Goal: Task Accomplishment & Management: Use online tool/utility

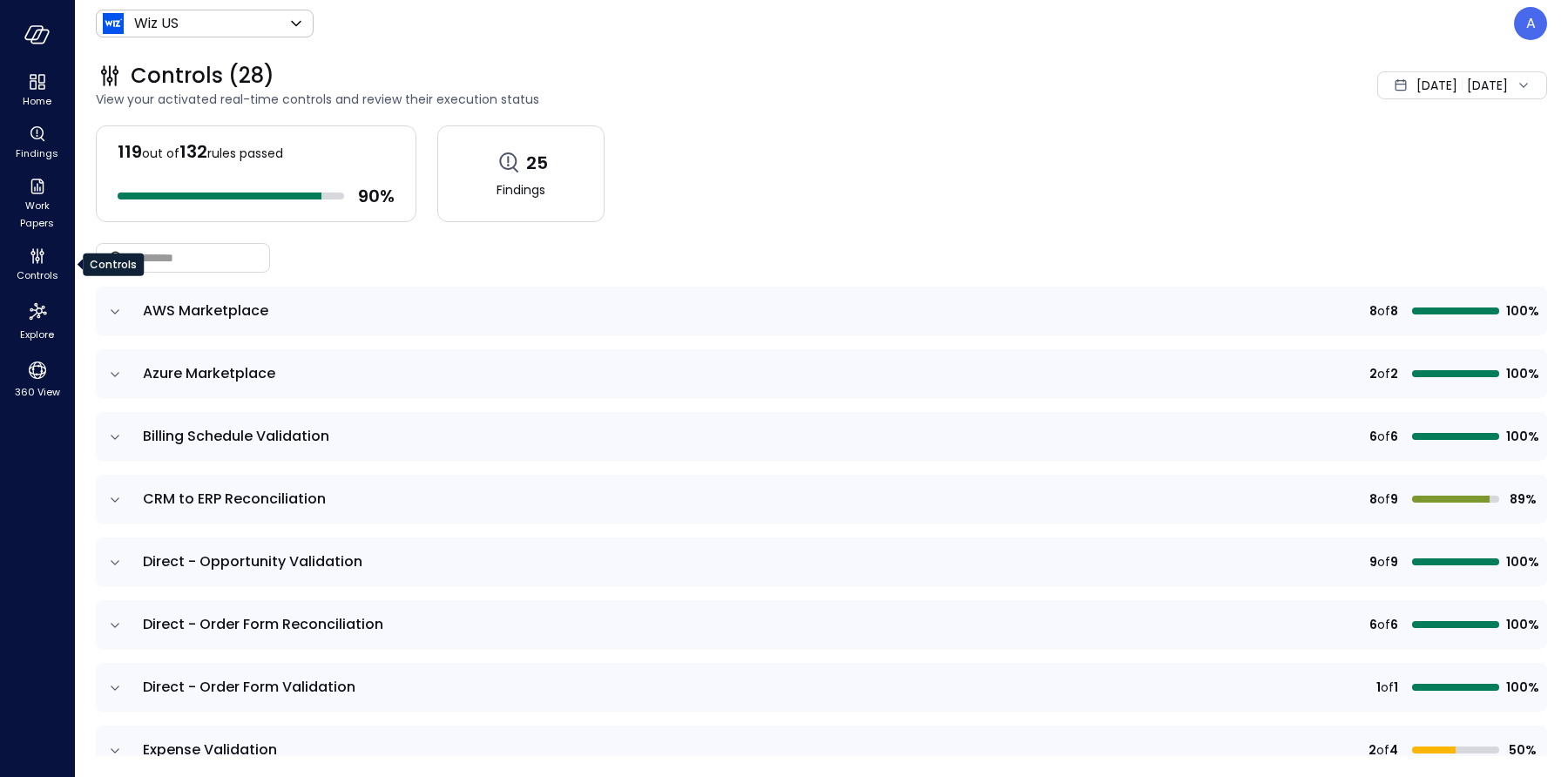
scroll to position [434, 0]
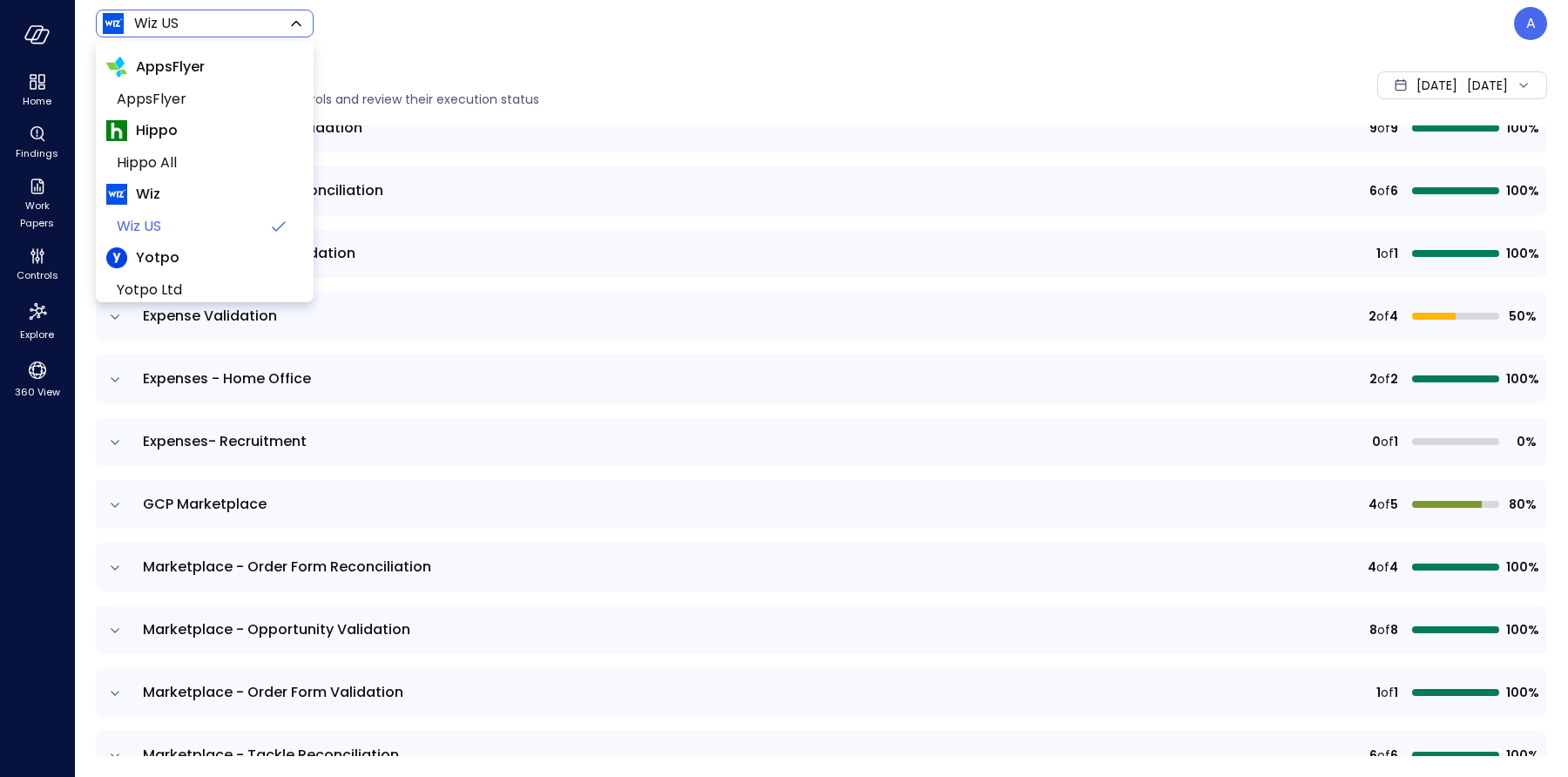
click at [204, 27] on body "Home Findings Work Papers Controls Explore 360 View Wiz US ****** ​ A Controls …" at bounding box center [784, 388] width 1568 height 777
click at [414, 43] on div at bounding box center [784, 388] width 1568 height 777
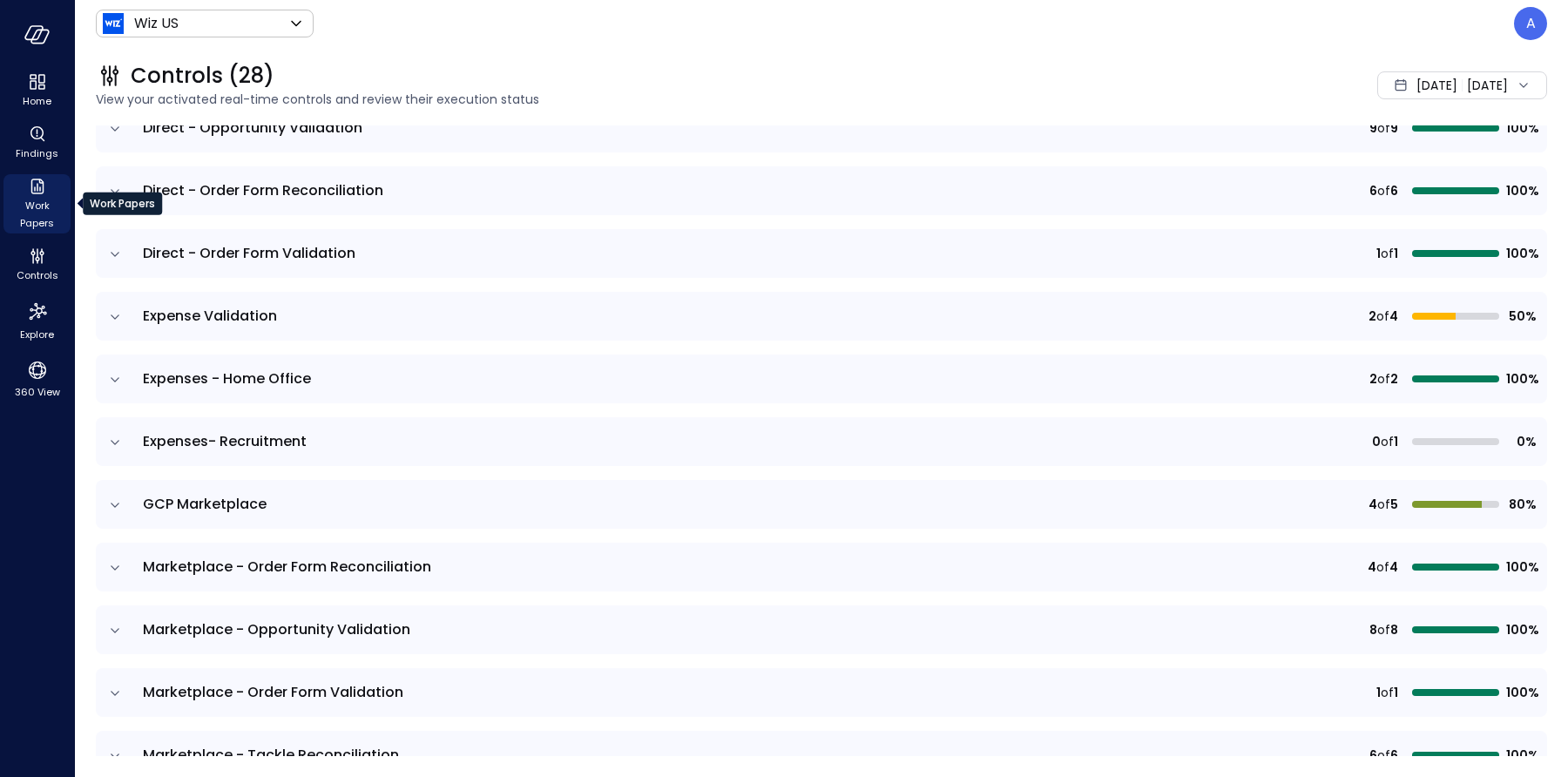
click at [41, 205] on span "Work Papers" at bounding box center [37, 214] width 53 height 35
click at [32, 199] on span "Work Papers" at bounding box center [37, 214] width 53 height 35
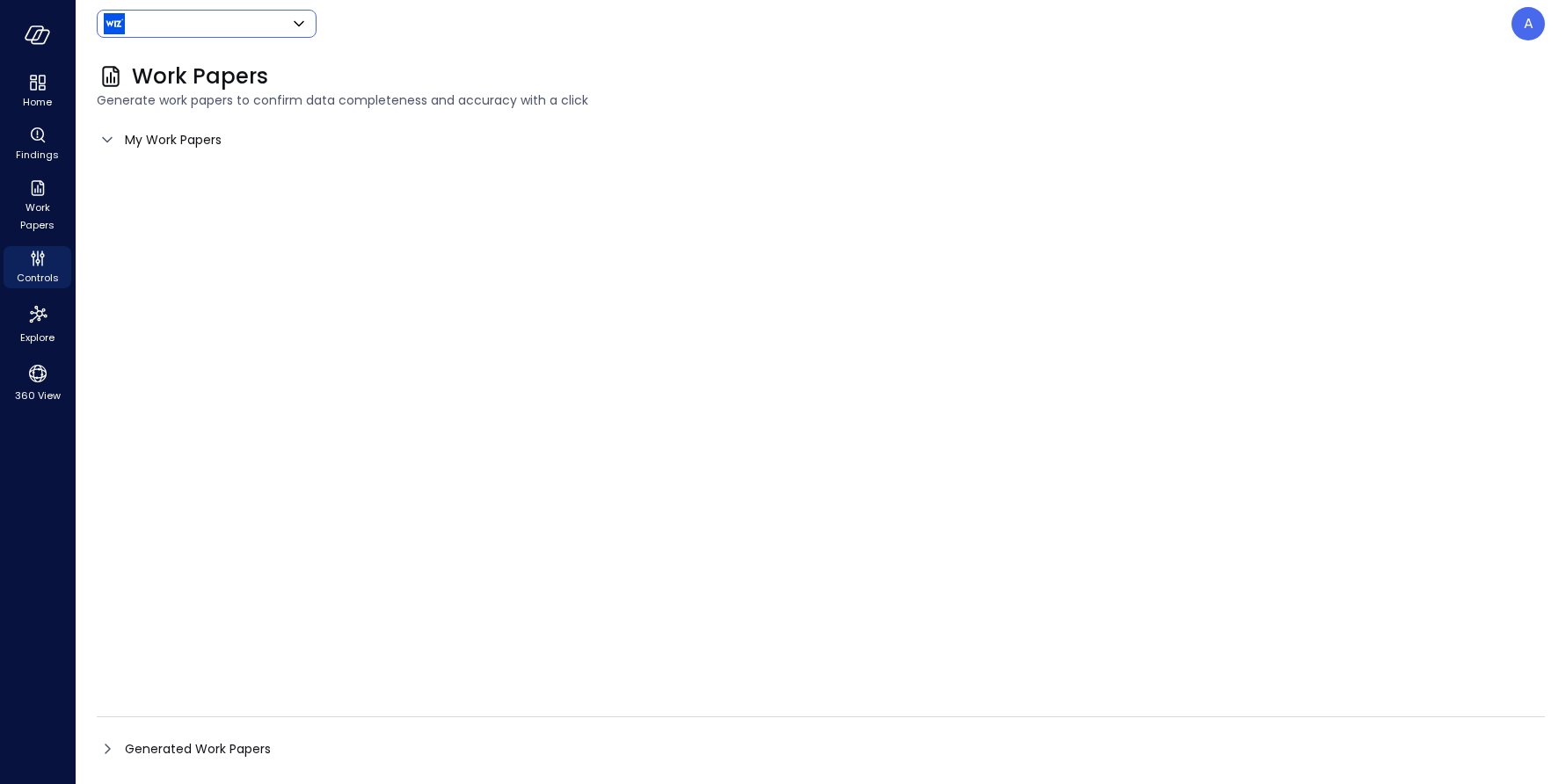
type input "******"
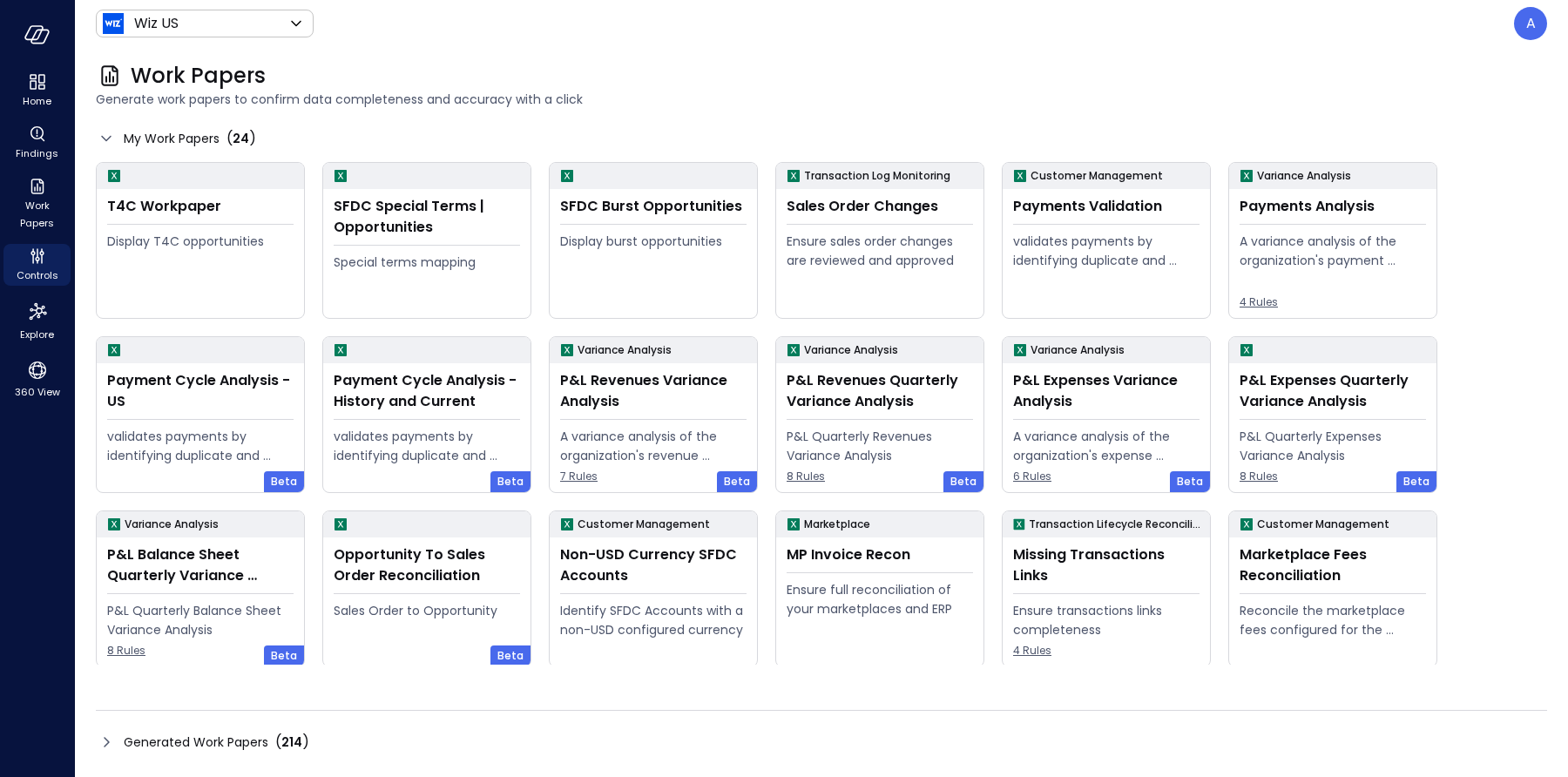
scroll to position [175, 0]
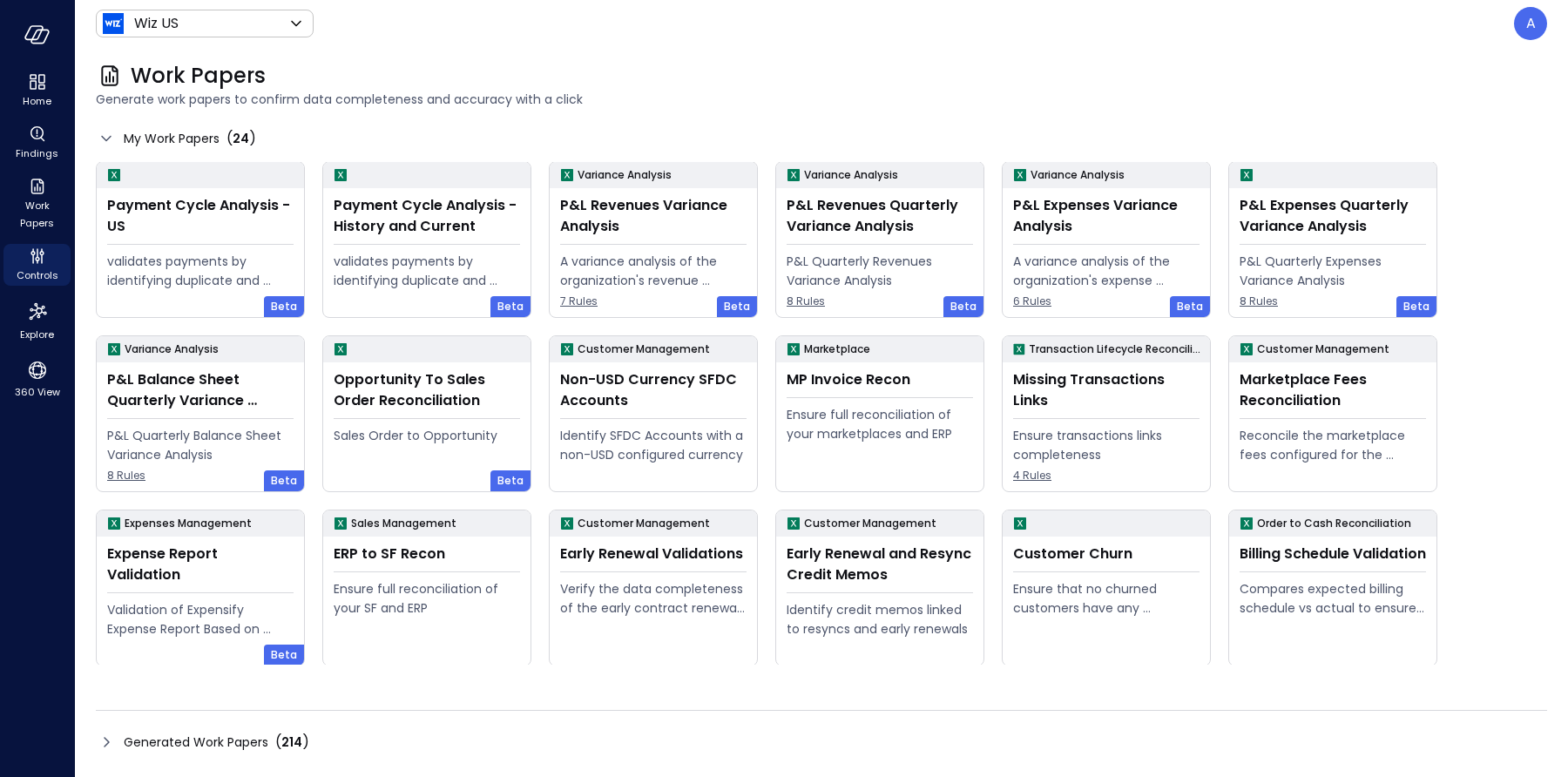
click at [230, 735] on span "Generated Work Papers" at bounding box center [195, 742] width 144 height 19
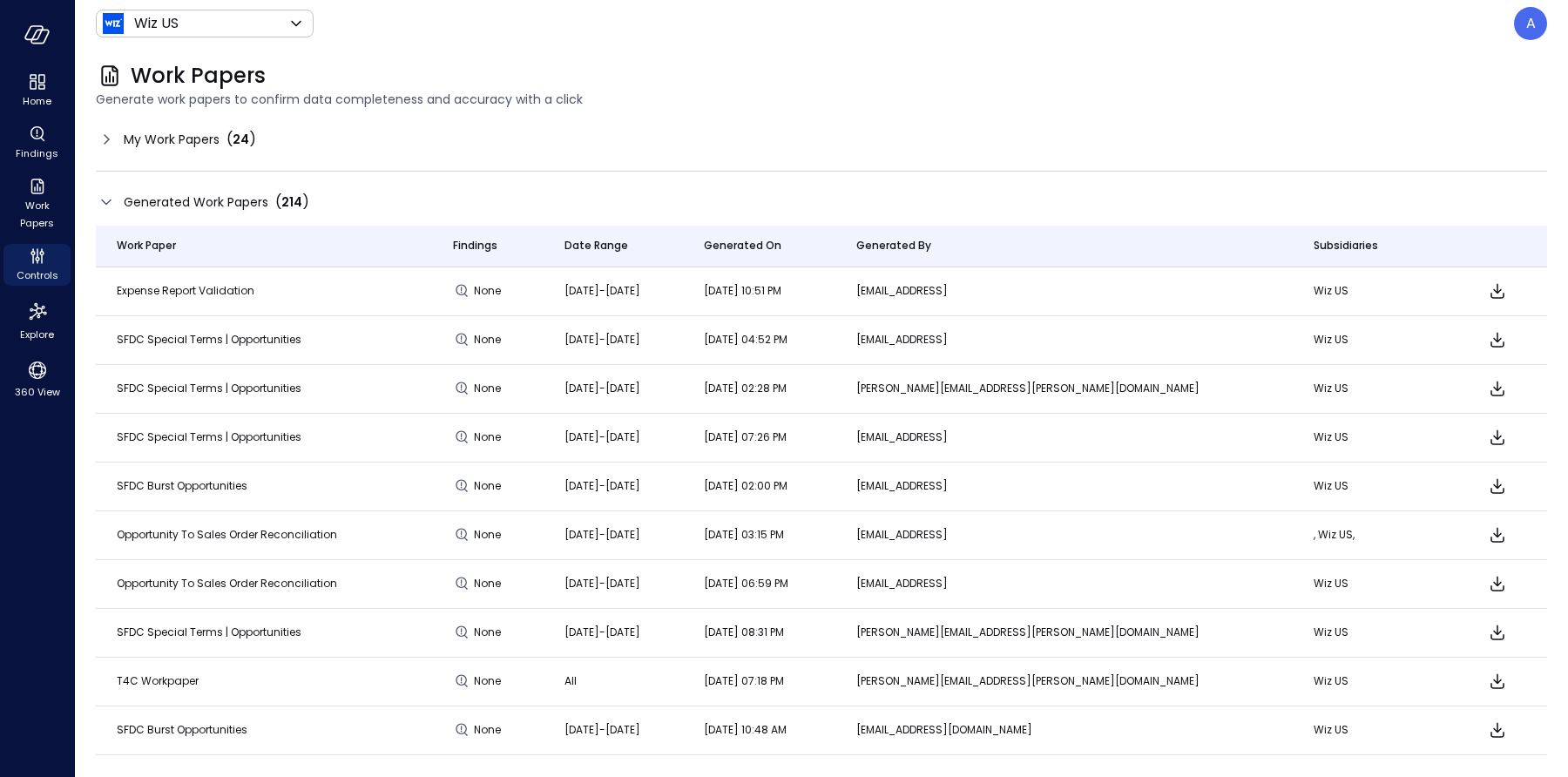
click at [165, 145] on span "My Work Papers" at bounding box center [171, 139] width 95 height 19
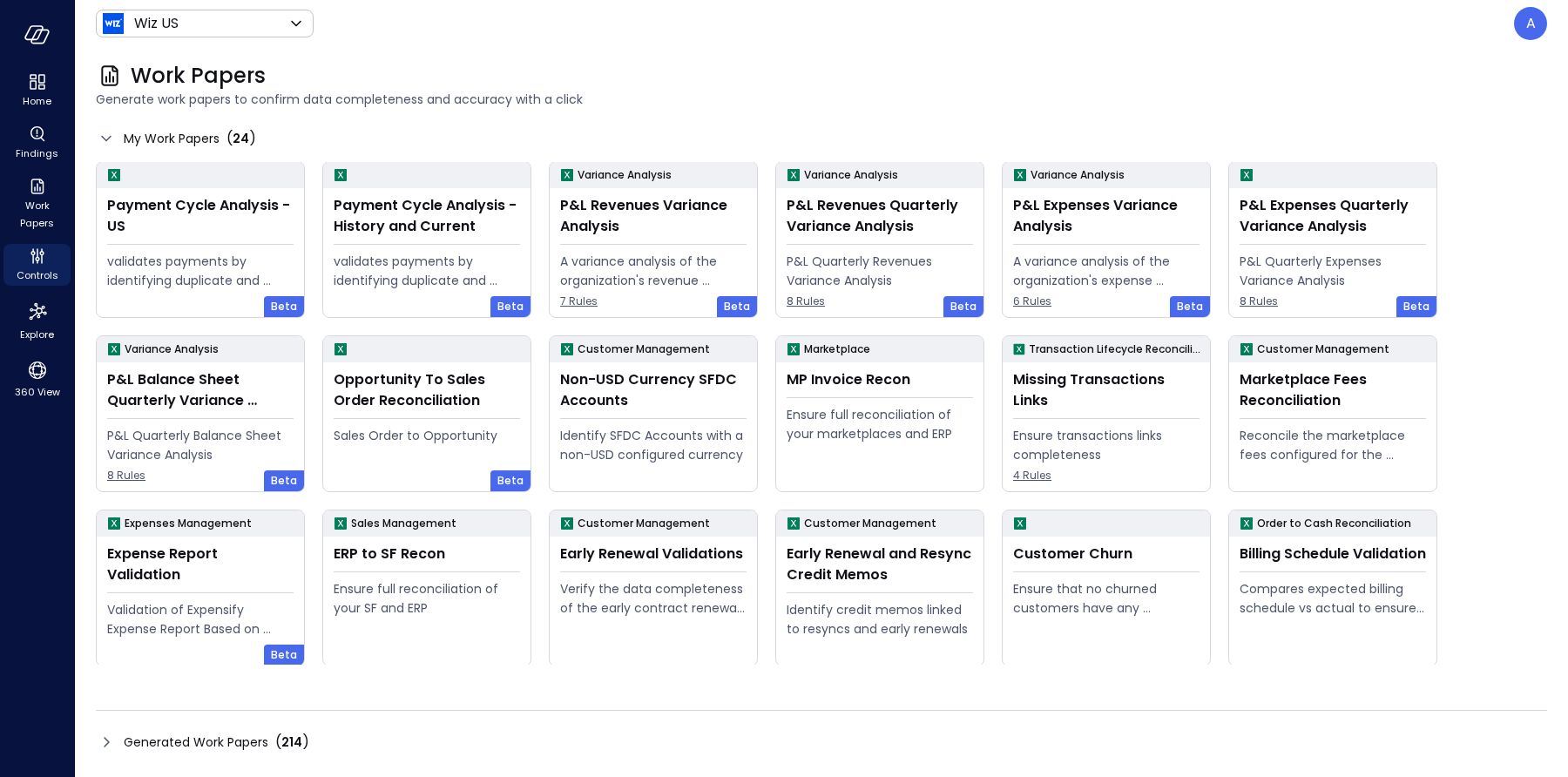
click at [229, 738] on span "Generated Work Papers" at bounding box center [195, 742] width 144 height 19
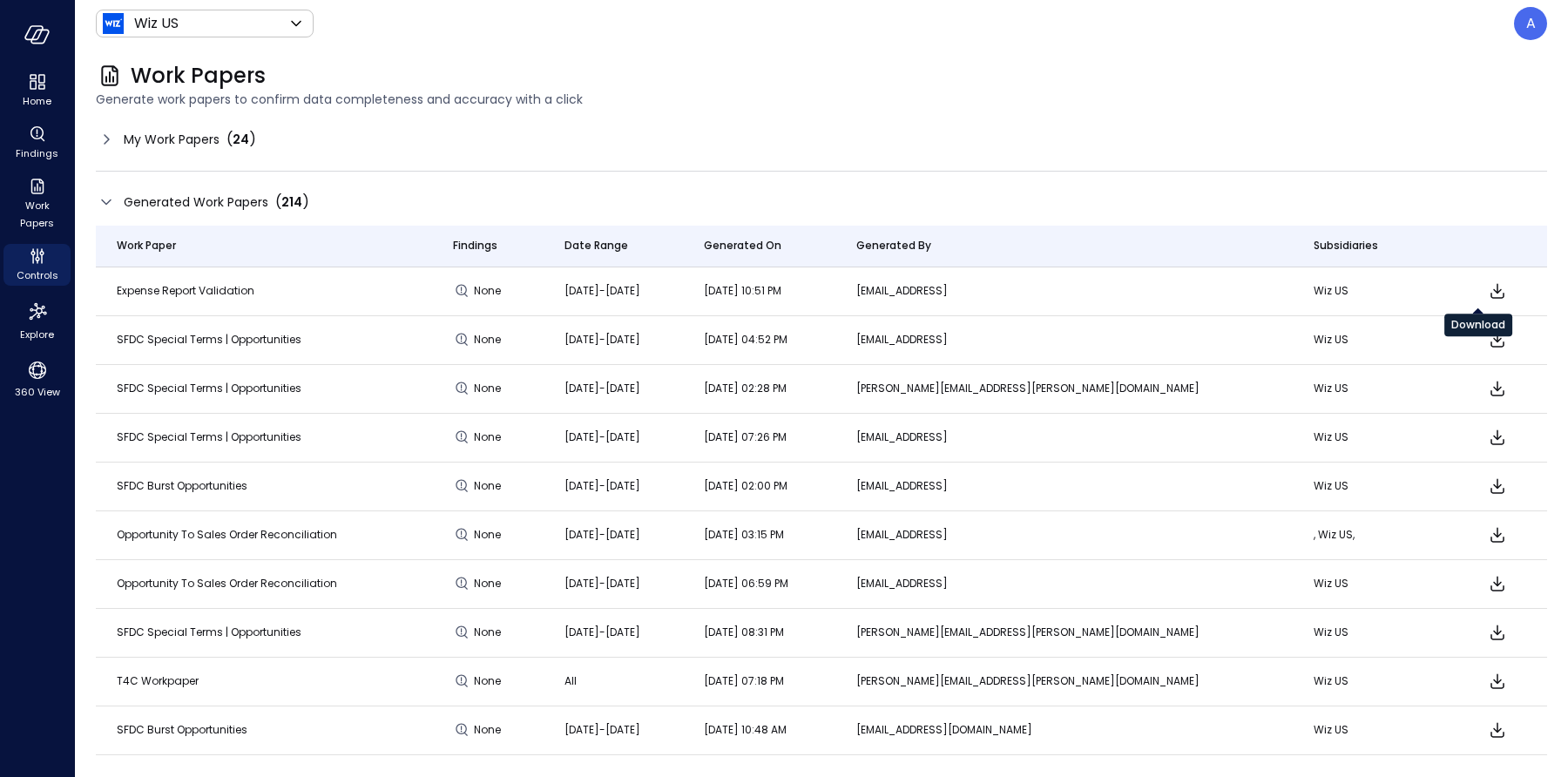
click at [1487, 287] on icon "Download" at bounding box center [1497, 291] width 21 height 21
click at [38, 206] on span "Work Papers" at bounding box center [37, 214] width 53 height 35
click at [211, 141] on span "My Work Papers" at bounding box center [171, 139] width 95 height 19
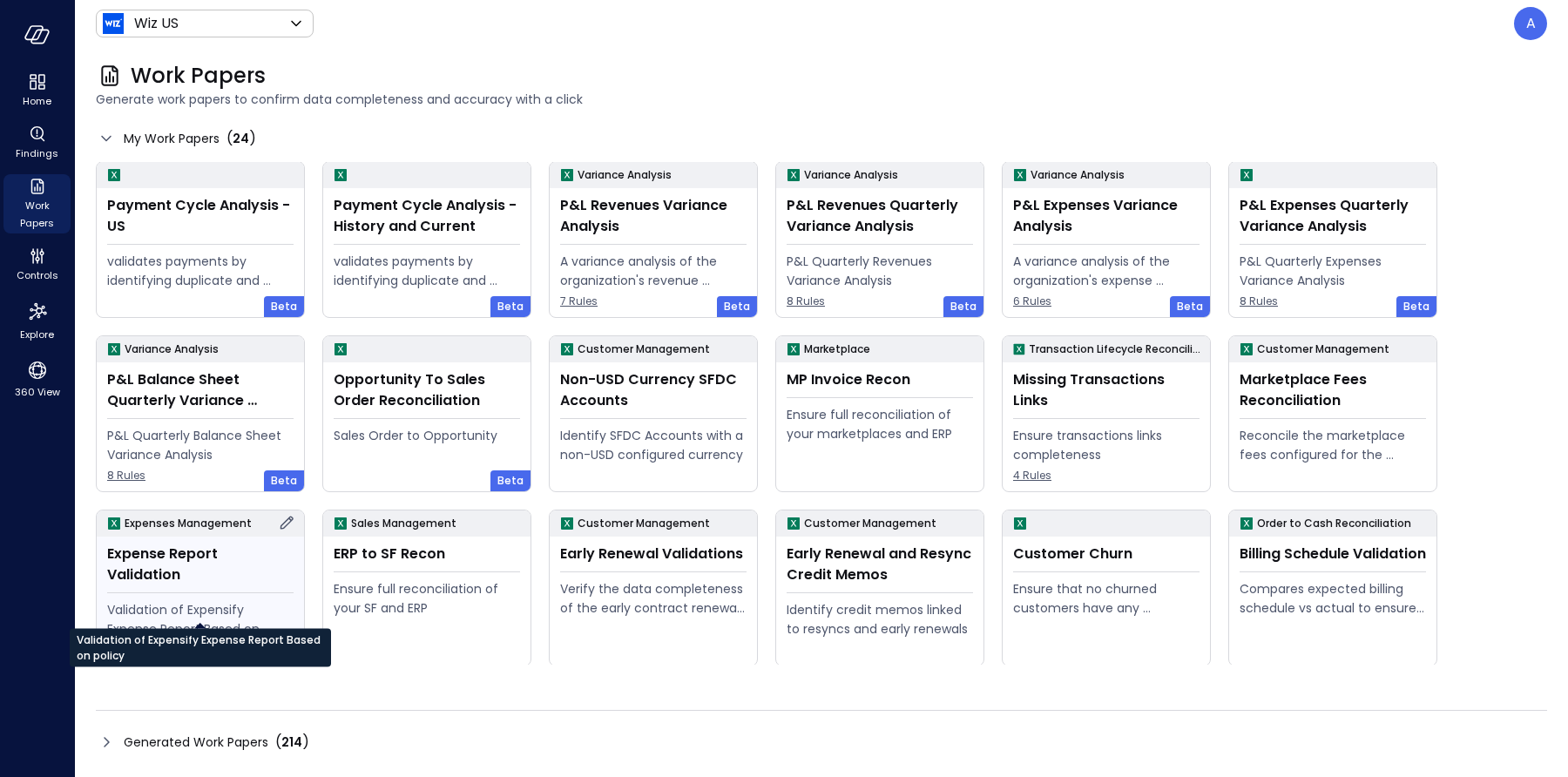
click at [217, 600] on div "Validation of Expensify Expense Report Based on policy" at bounding box center [199, 619] width 186 height 39
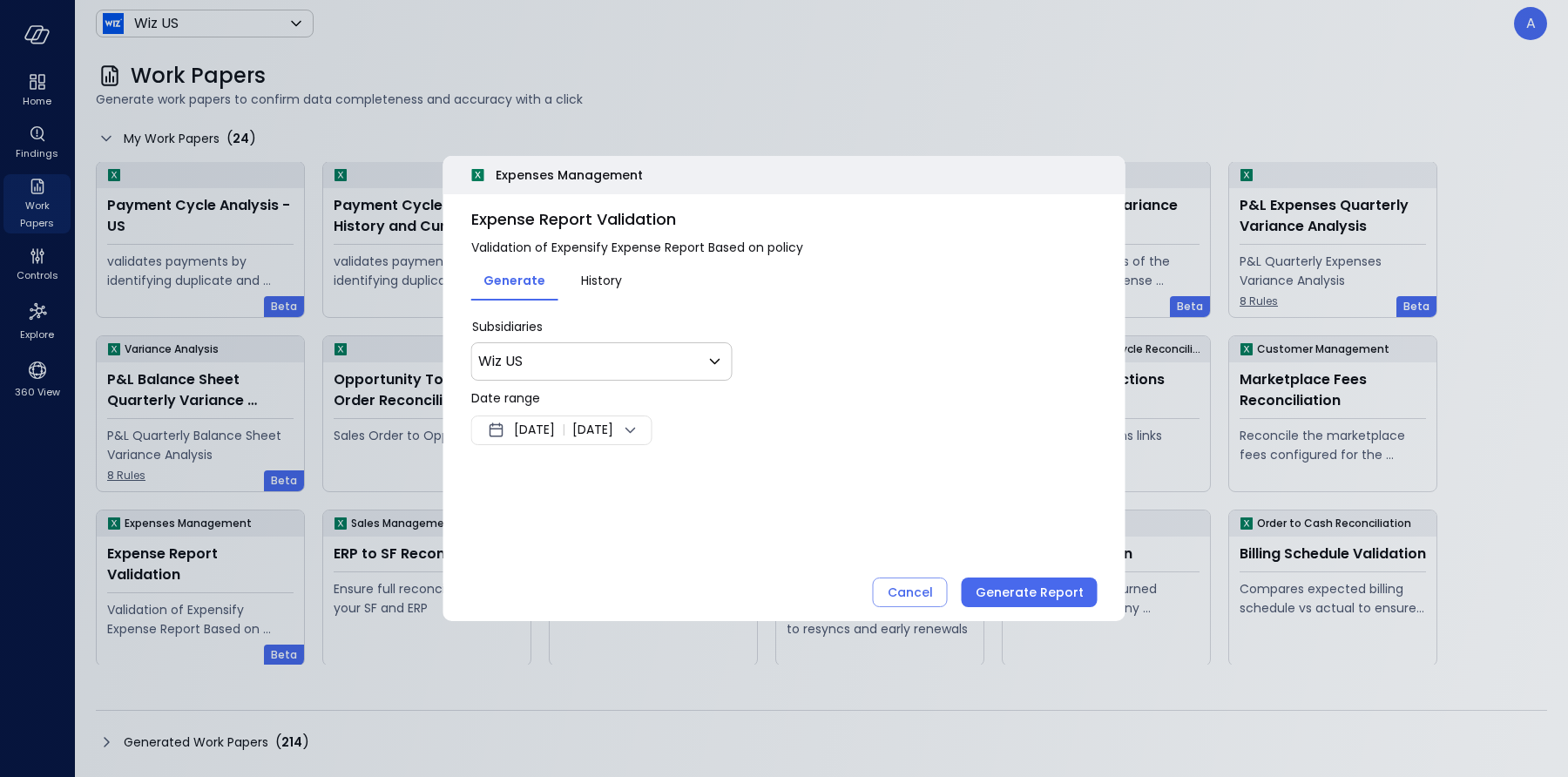
click at [555, 434] on span "[DATE]" at bounding box center [533, 431] width 41 height 21
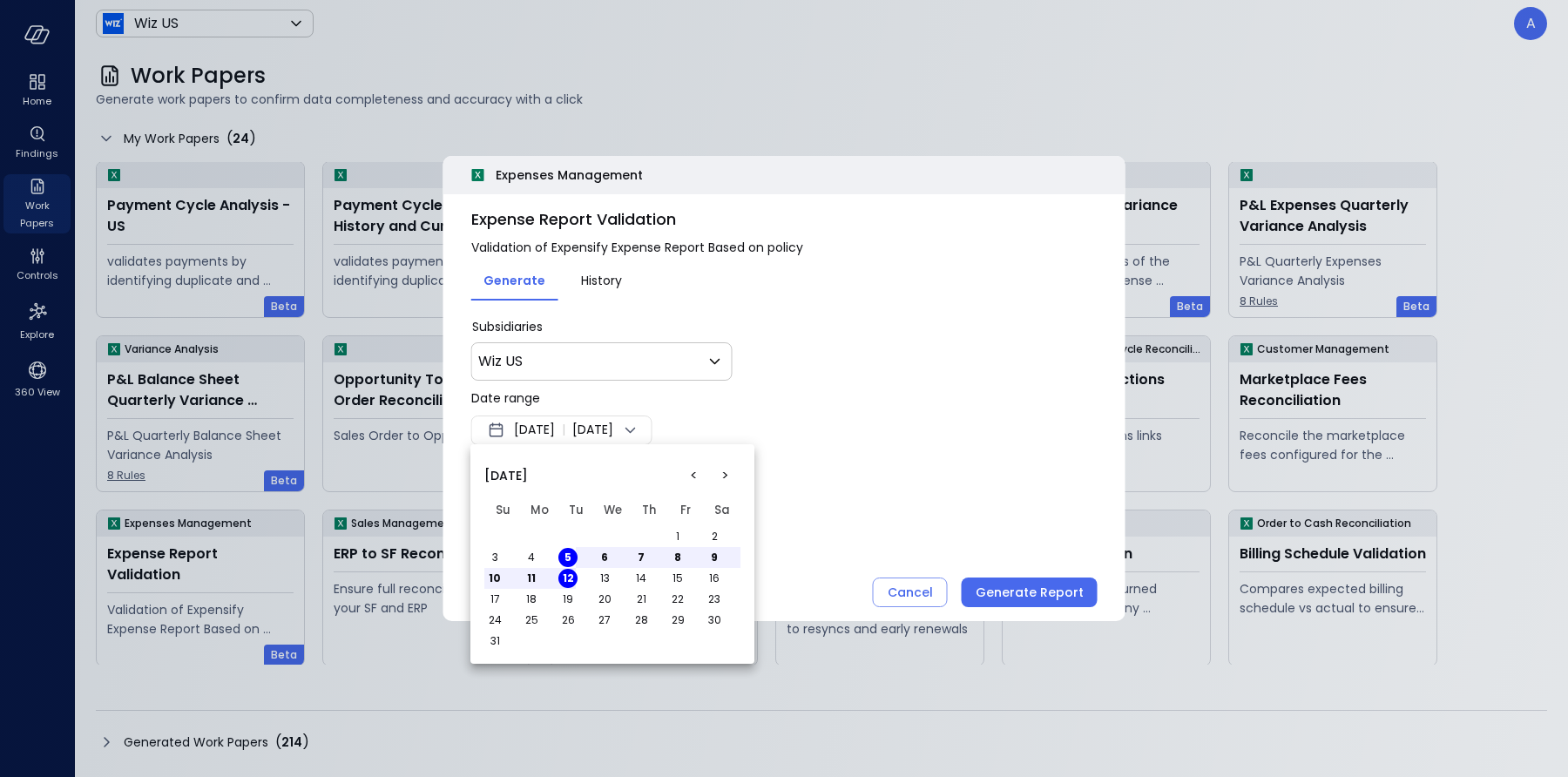
click at [690, 478] on button "<" at bounding box center [693, 475] width 31 height 31
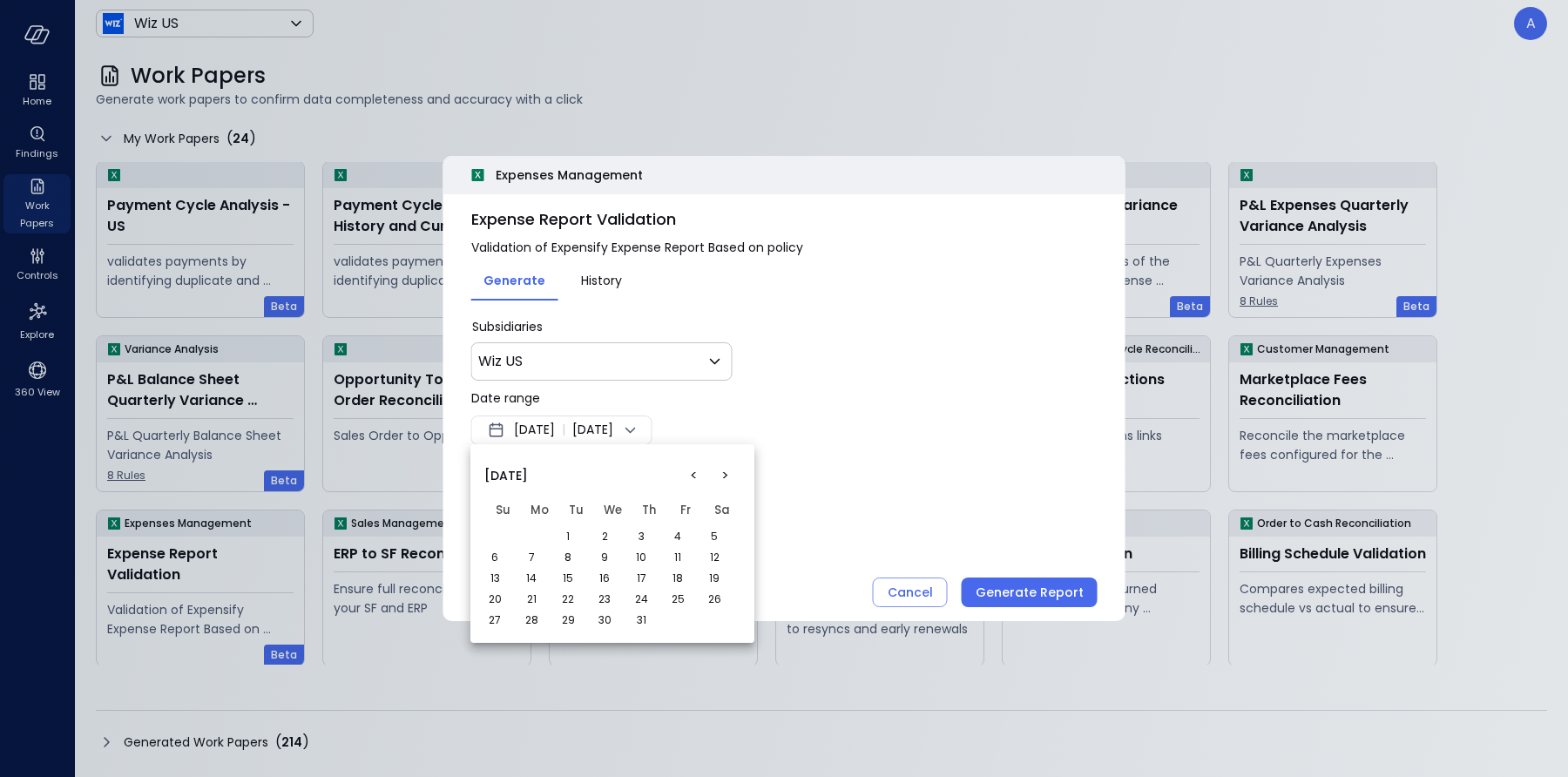
click at [567, 532] on button "1" at bounding box center [567, 536] width 19 height 19
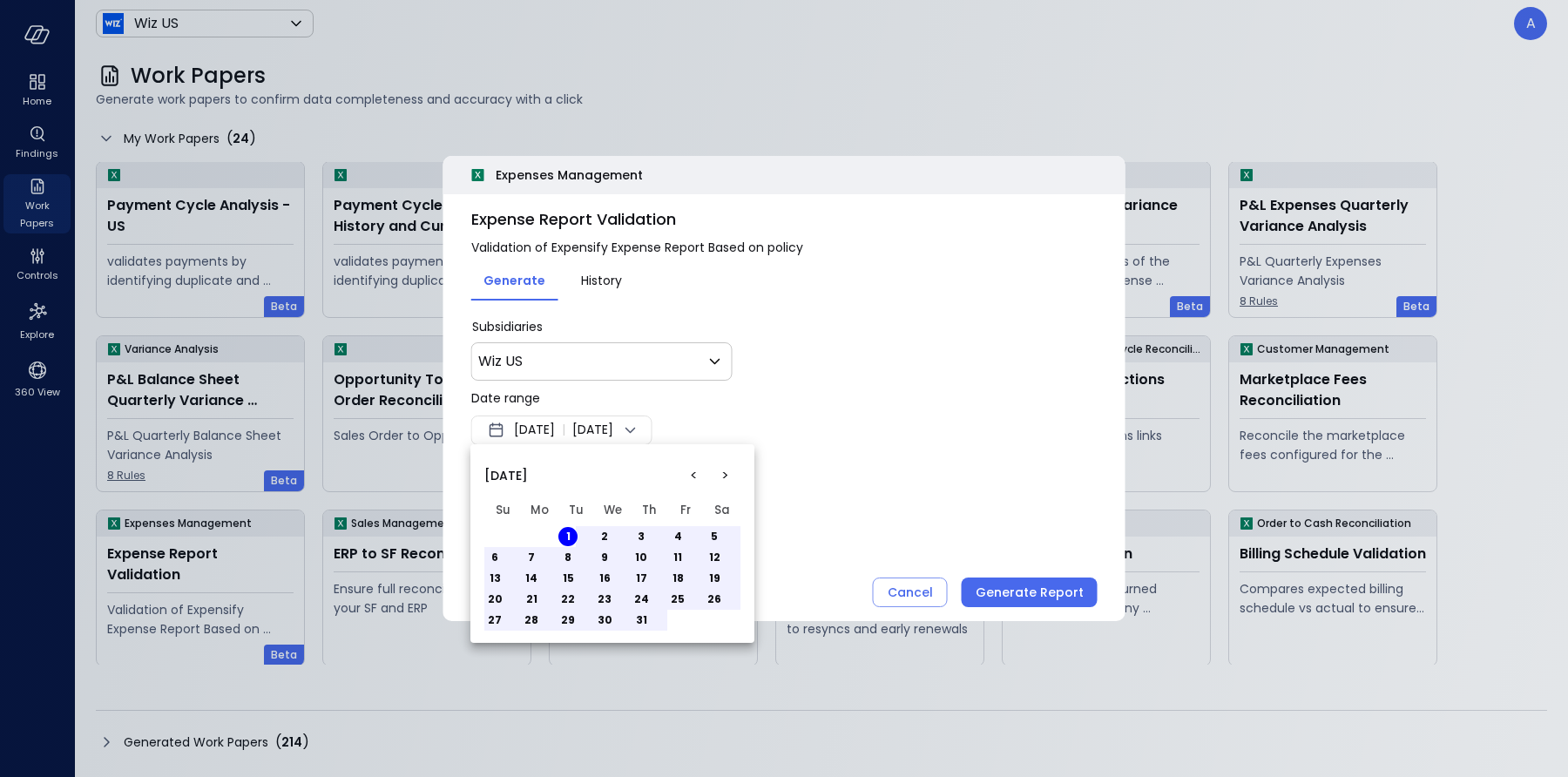
click at [658, 432] on div at bounding box center [784, 388] width 1568 height 777
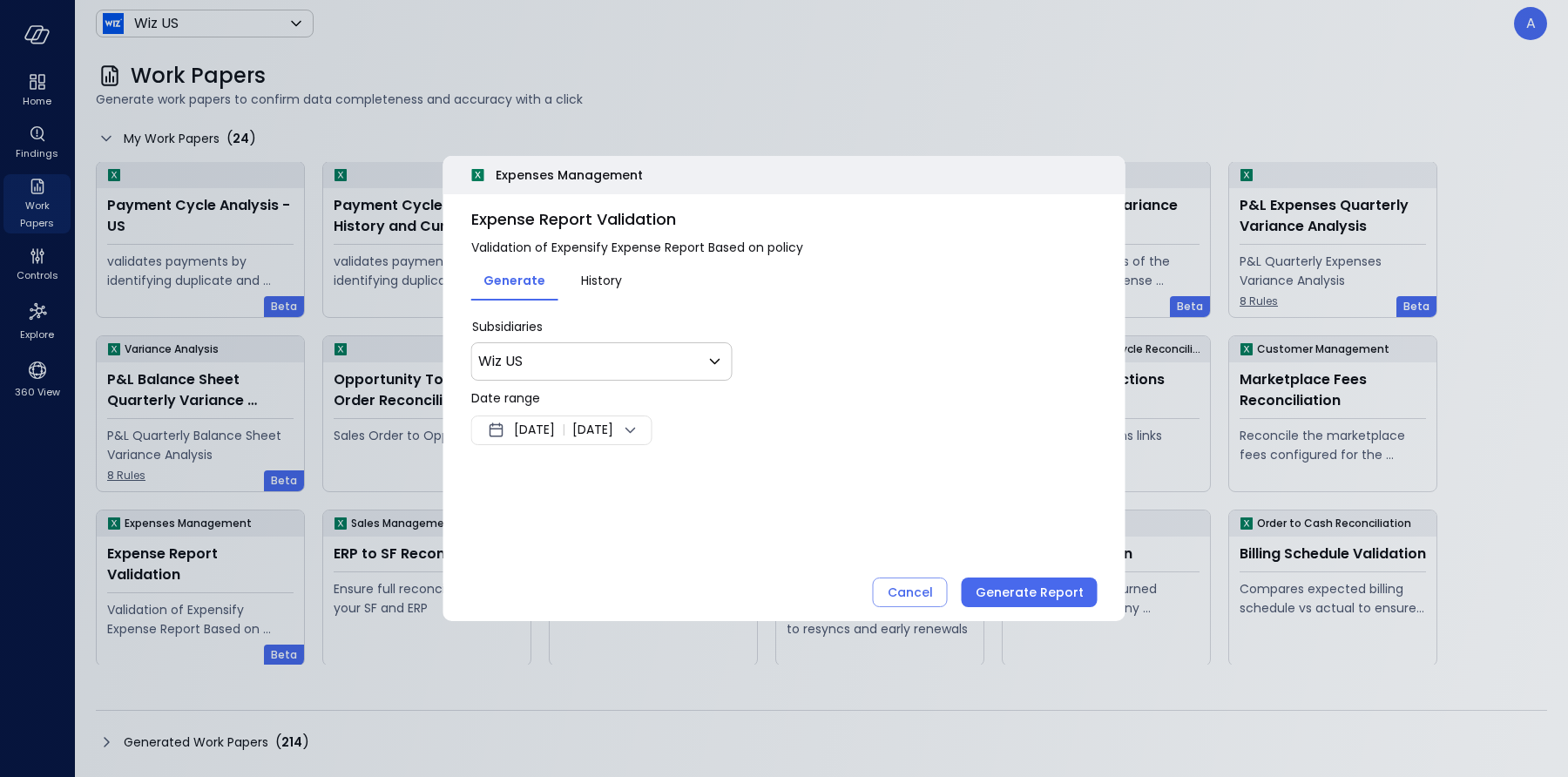
click at [614, 432] on span "[DATE]" at bounding box center [592, 431] width 41 height 21
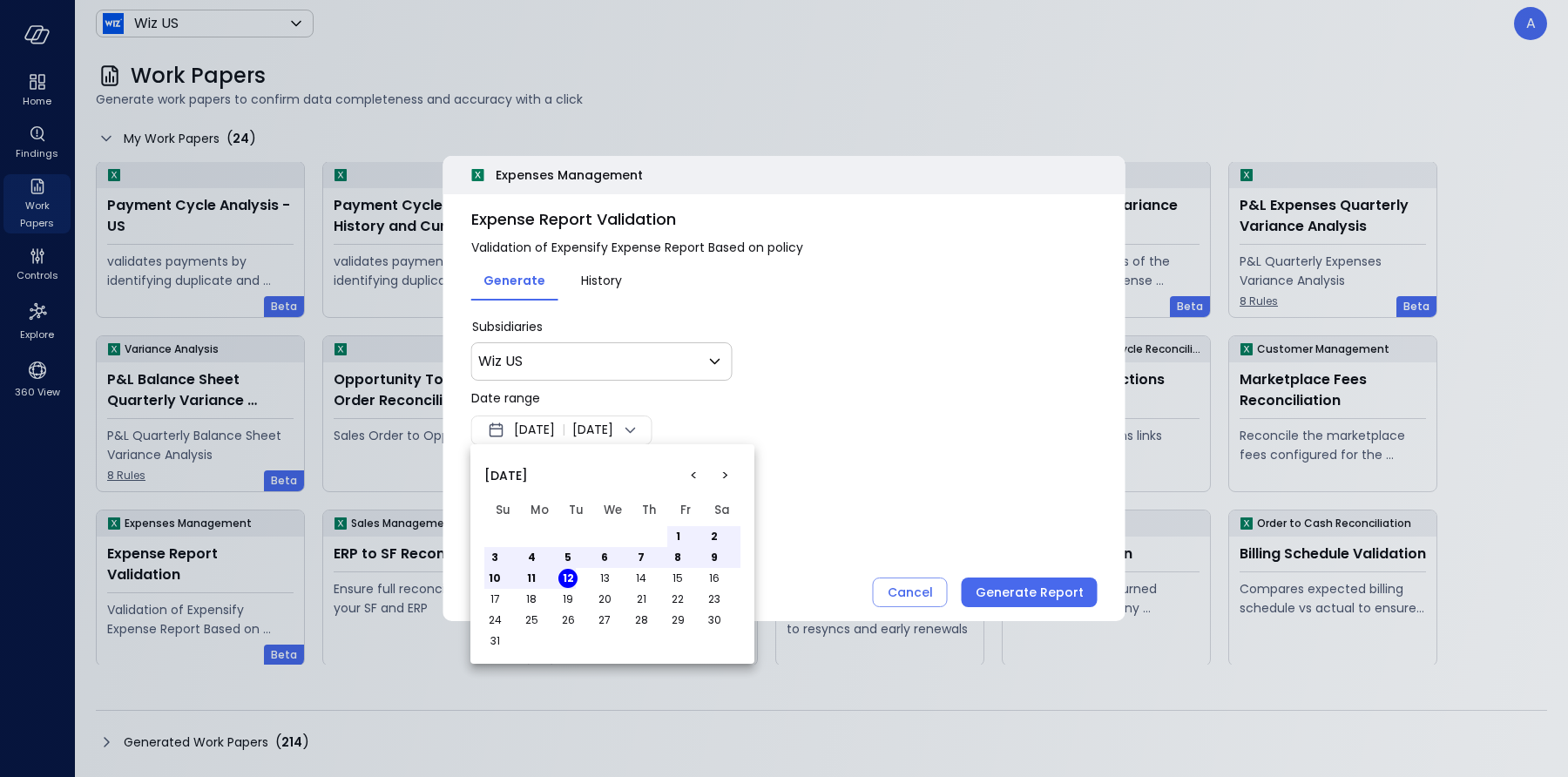
click at [696, 473] on button "<" at bounding box center [693, 475] width 31 height 31
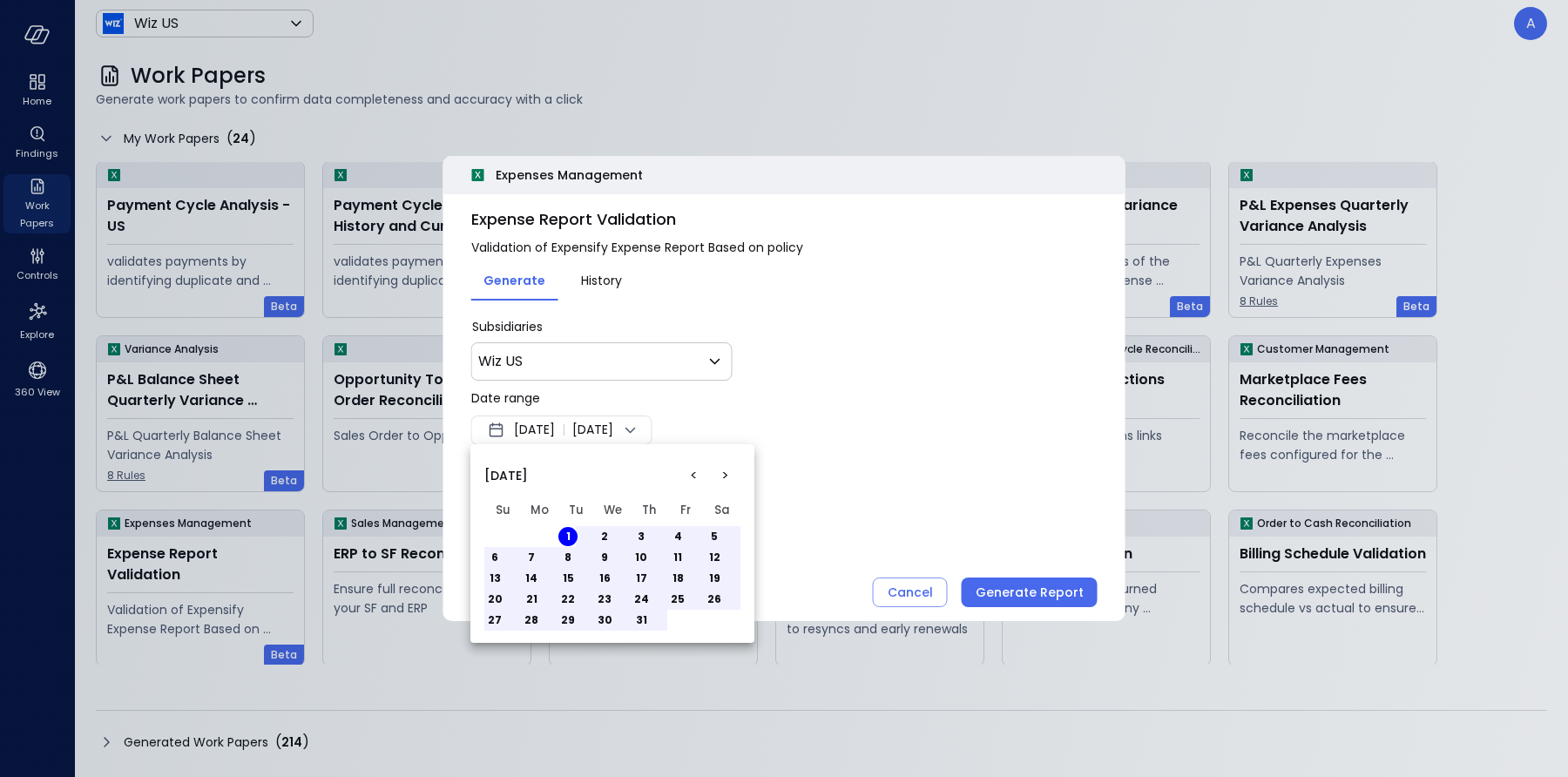
click at [643, 623] on button "31" at bounding box center [641, 620] width 19 height 19
click at [824, 490] on div at bounding box center [784, 388] width 1568 height 777
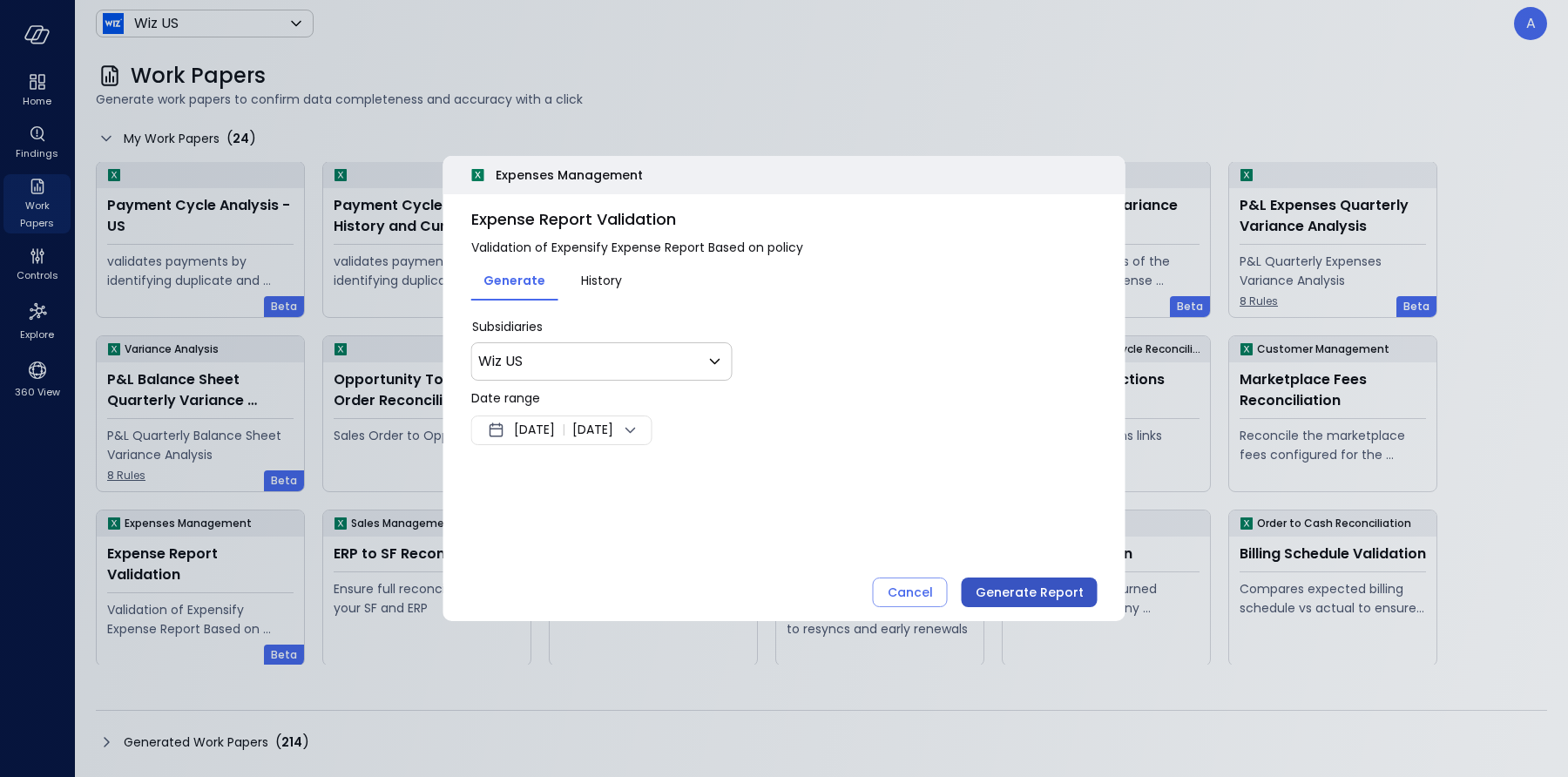
click at [1012, 592] on div "Generate Report" at bounding box center [1029, 592] width 108 height 22
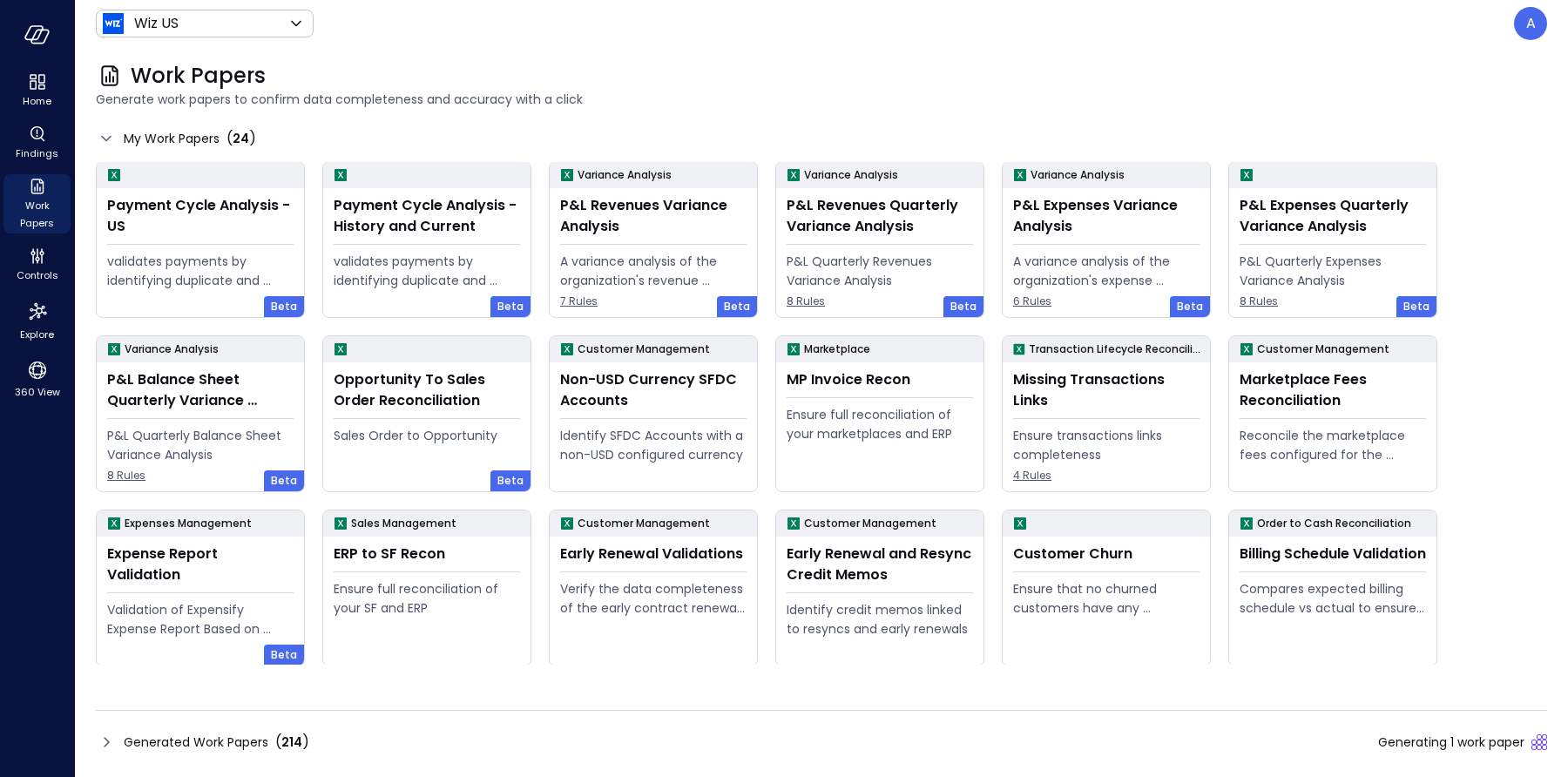
click at [211, 745] on span "Generated Work Papers" at bounding box center [195, 742] width 144 height 19
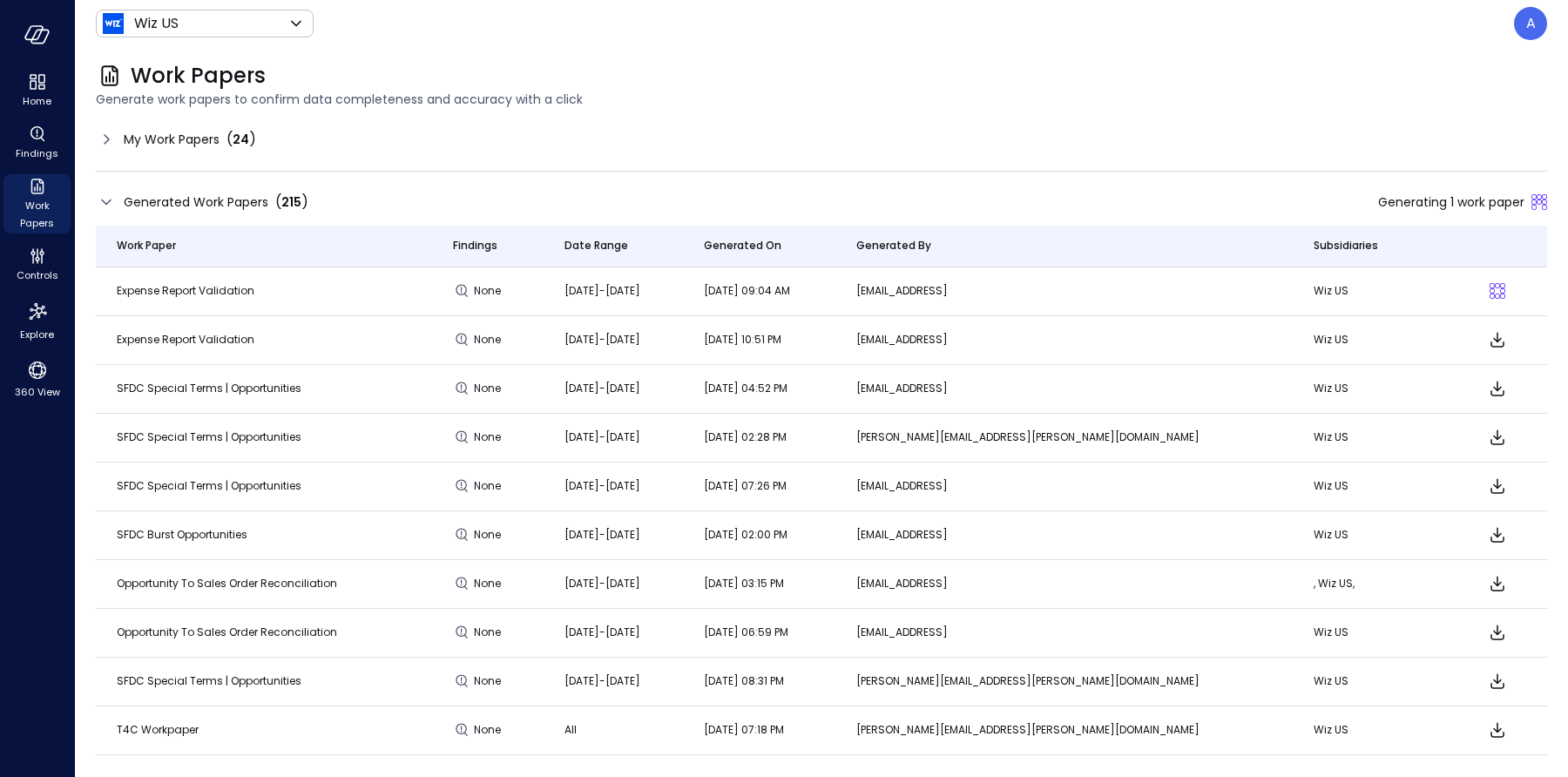
click at [228, 325] on td "Expense Report Validation" at bounding box center [263, 341] width 336 height 49
click at [228, 332] on span "Expense Report Validation" at bounding box center [186, 340] width 138 height 15
click at [228, 330] on td "Expense Report Validation" at bounding box center [263, 341] width 336 height 49
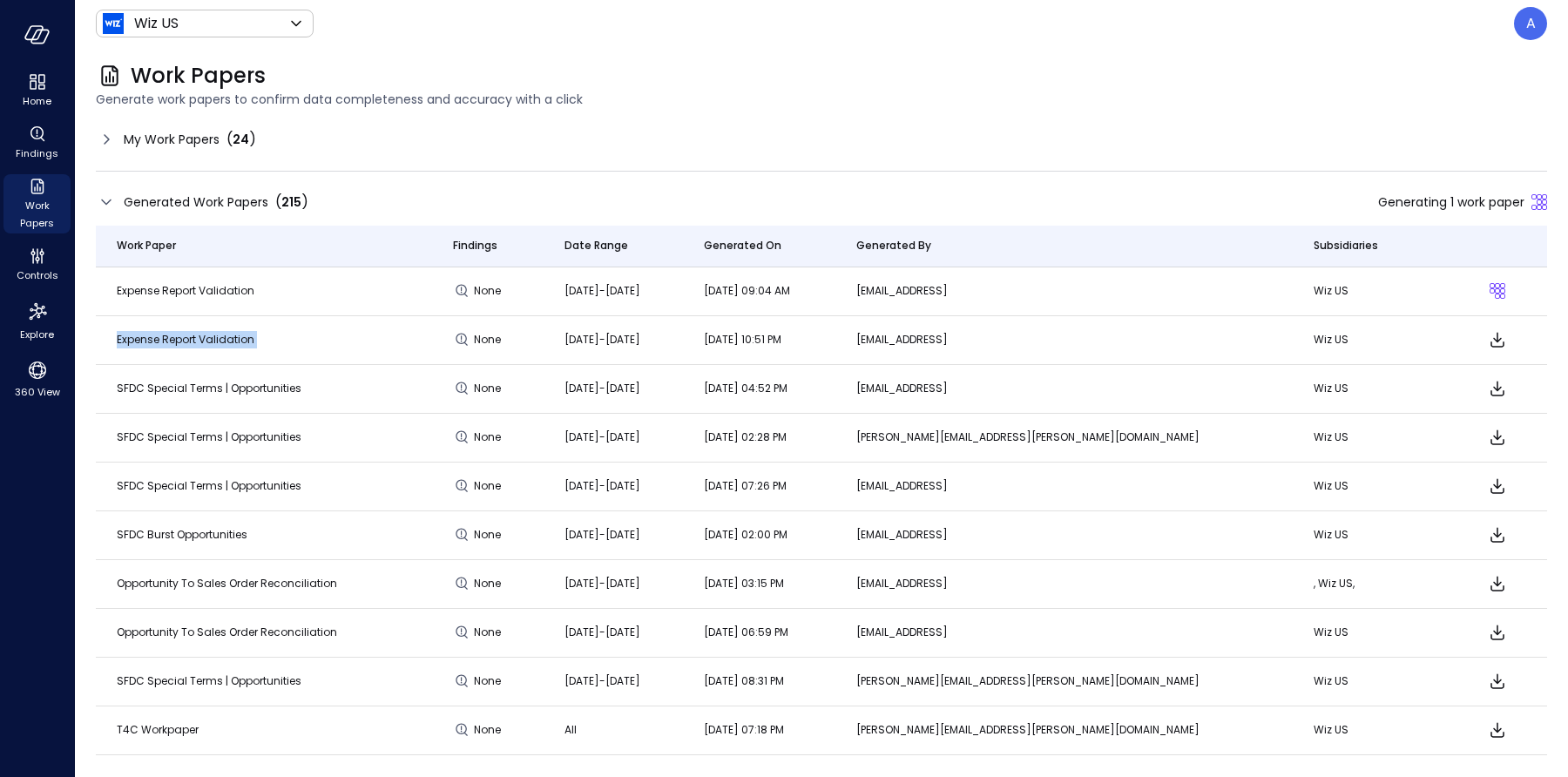
copy tr "Expense Report Validation"
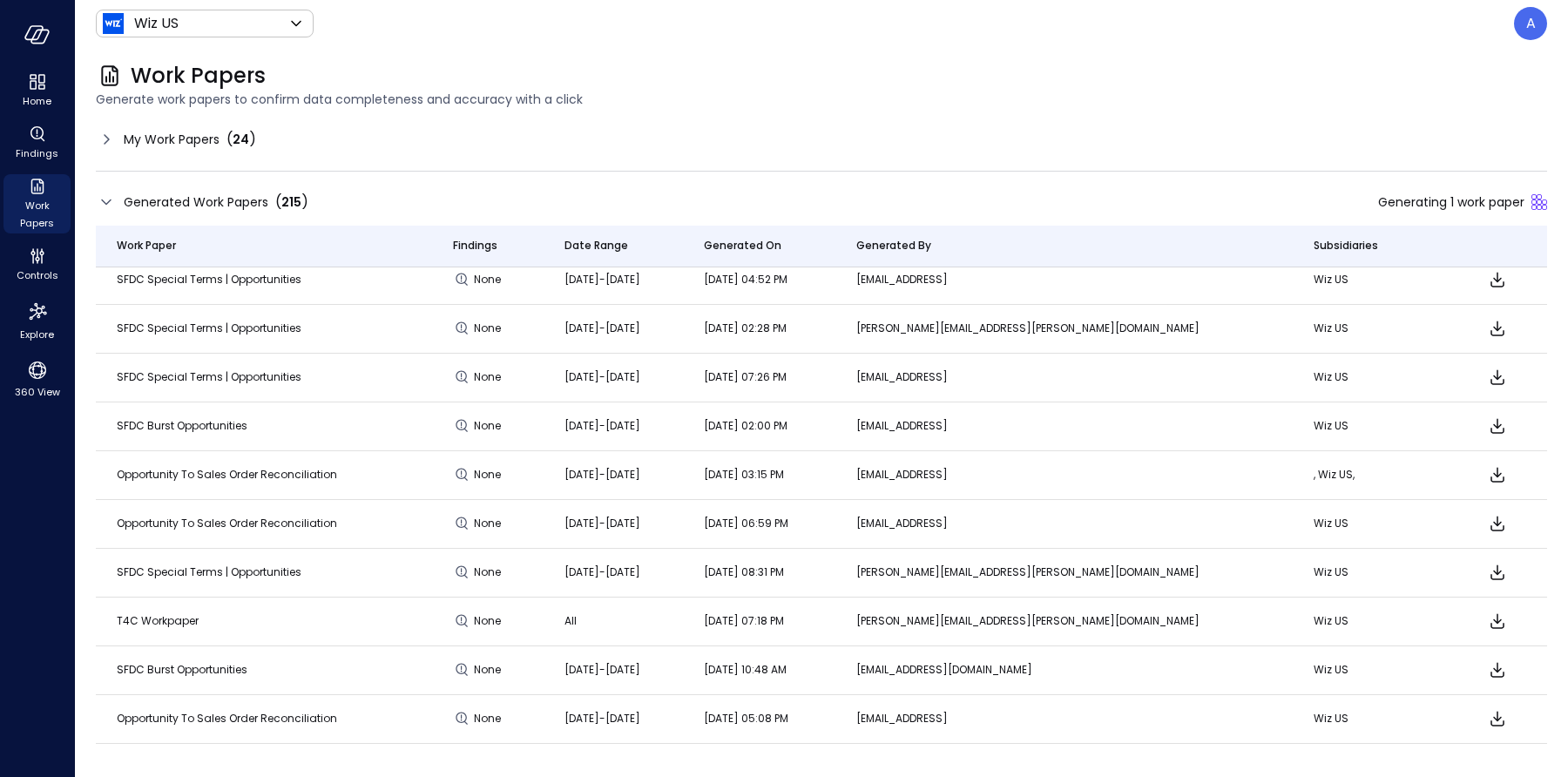
scroll to position [0, 0]
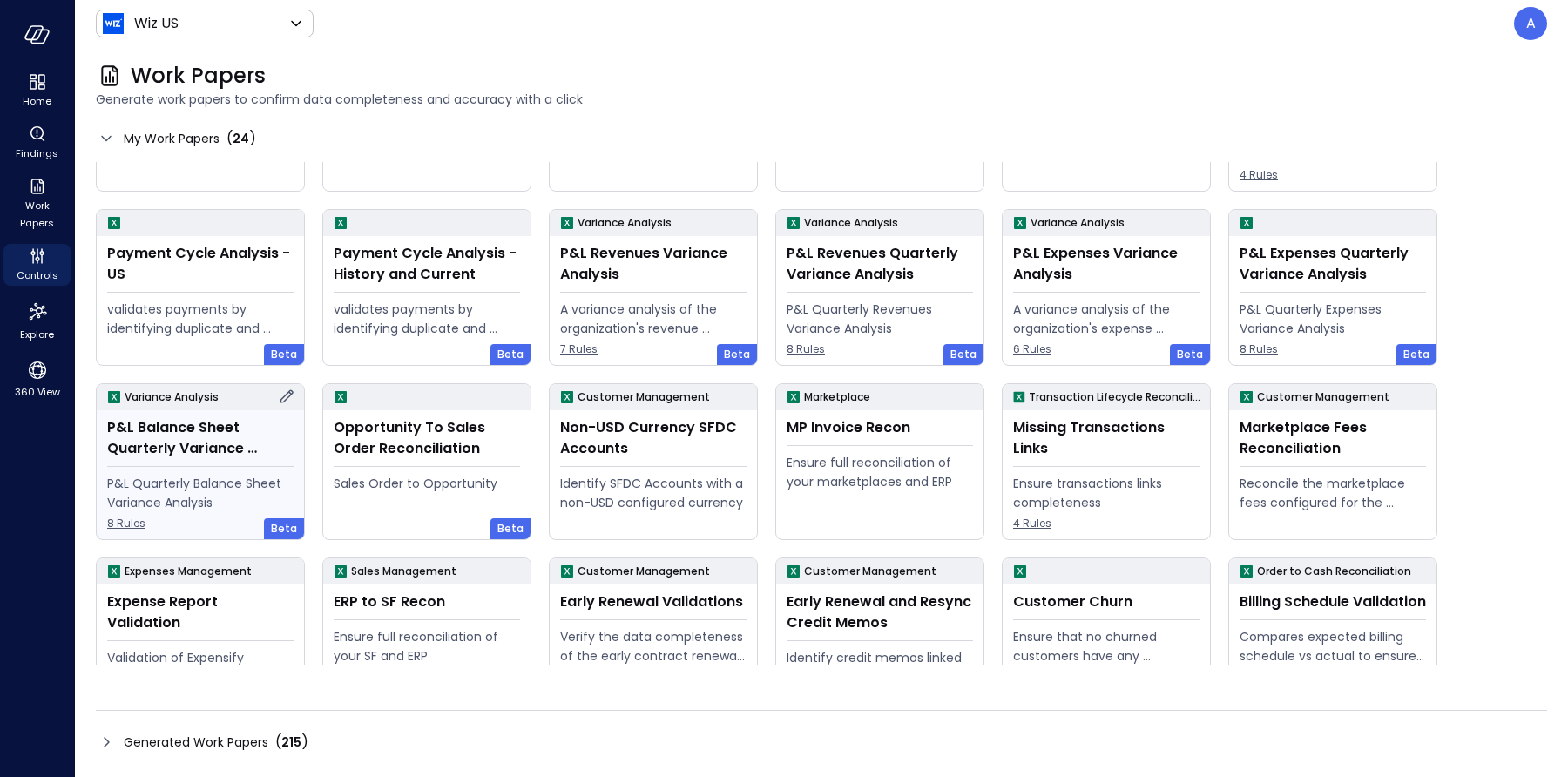
scroll to position [175, 0]
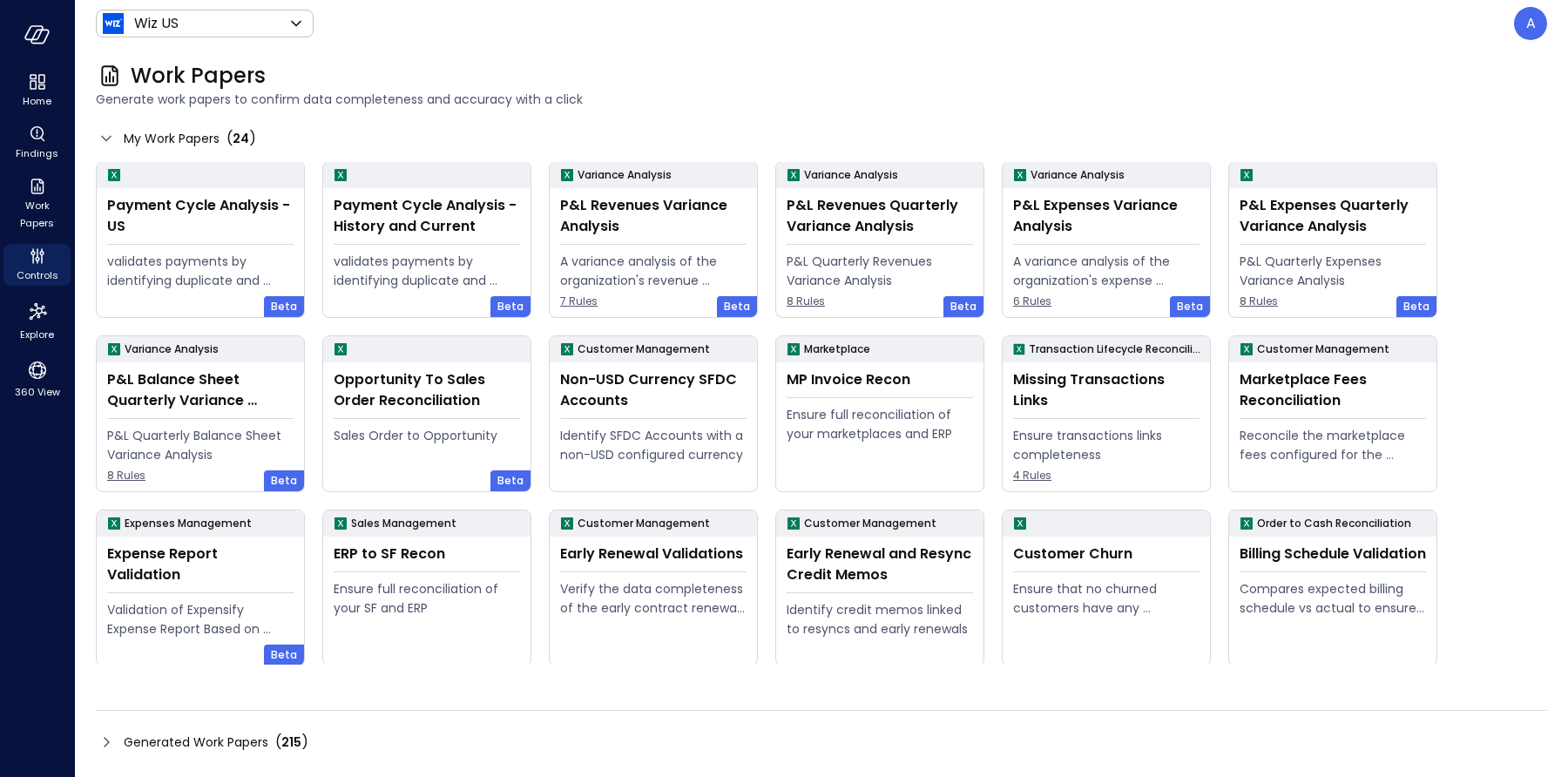
click at [263, 741] on span "Generated Work Papers" at bounding box center [195, 742] width 144 height 19
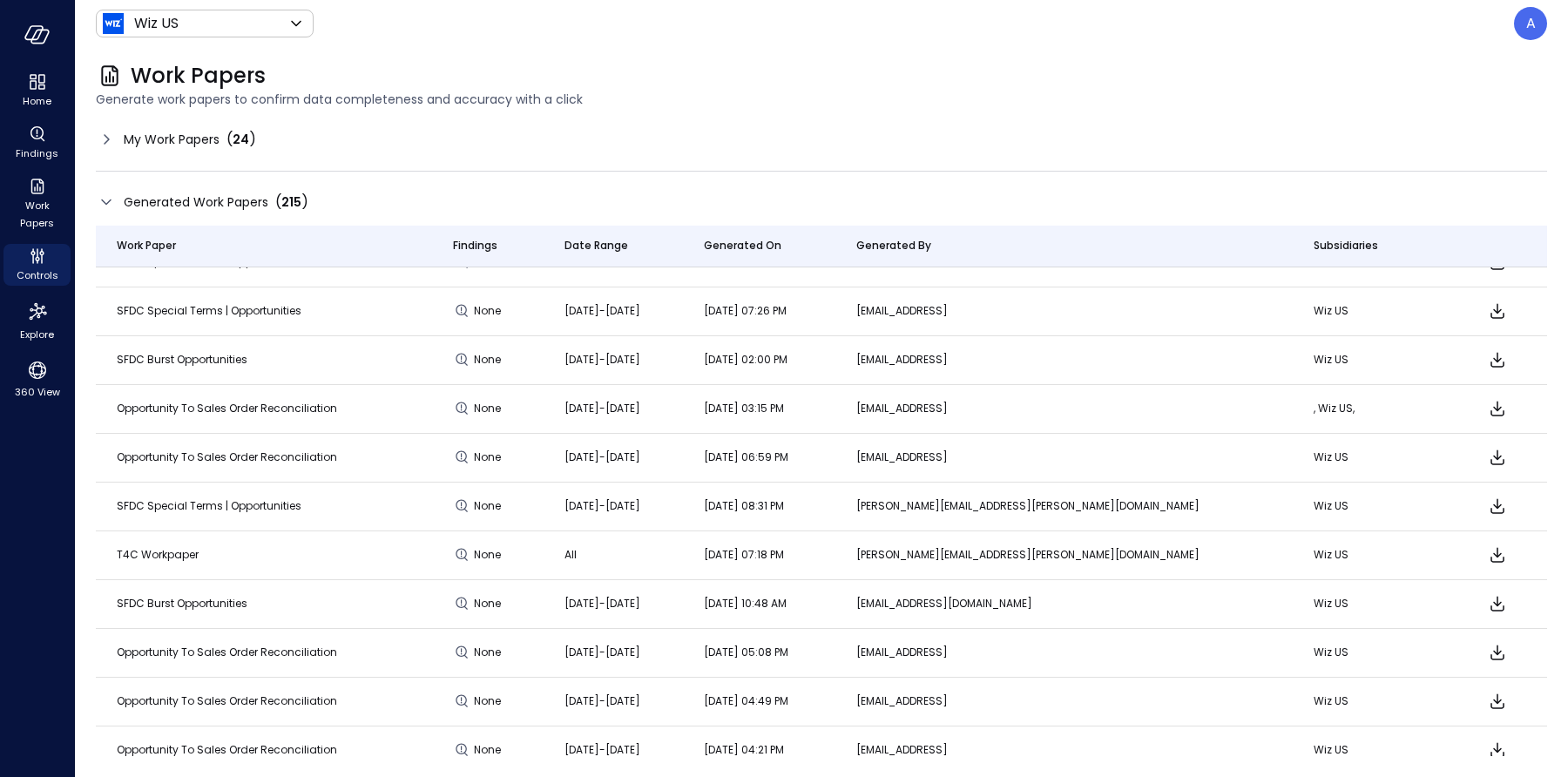
scroll to position [0, 0]
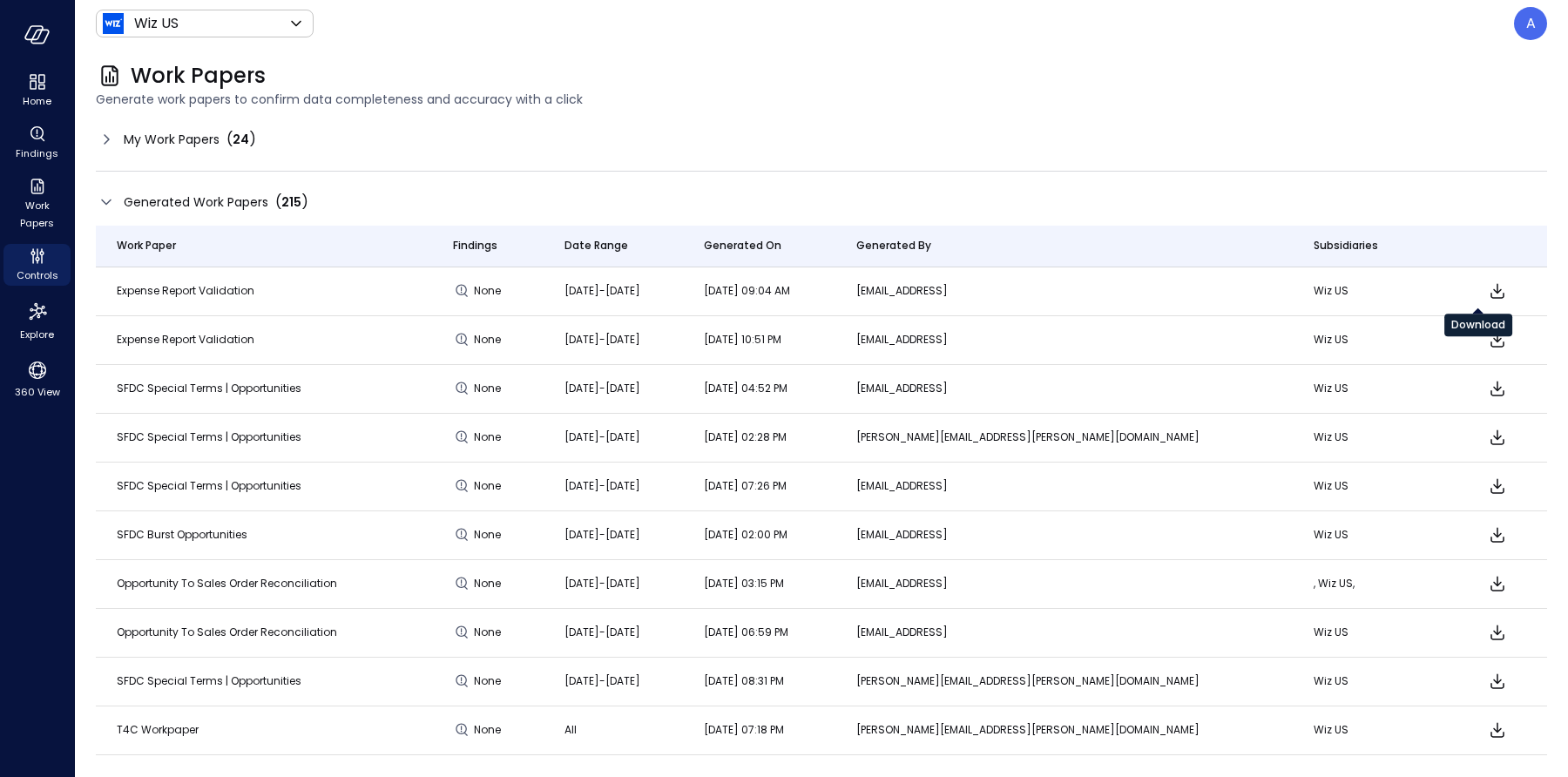
click at [1487, 293] on icon "Download" at bounding box center [1497, 291] width 21 height 21
click at [1487, 337] on icon "Download" at bounding box center [1497, 340] width 21 height 21
